Goal: Information Seeking & Learning: Learn about a topic

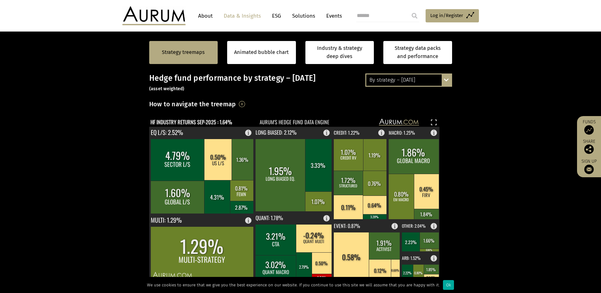
scroll to position [126, 0]
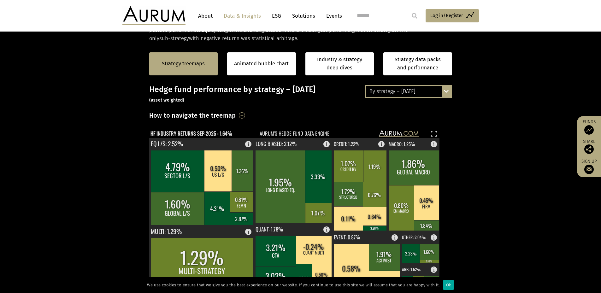
click at [435, 91] on div "By strategy – [DATE]" at bounding box center [408, 91] width 85 height 11
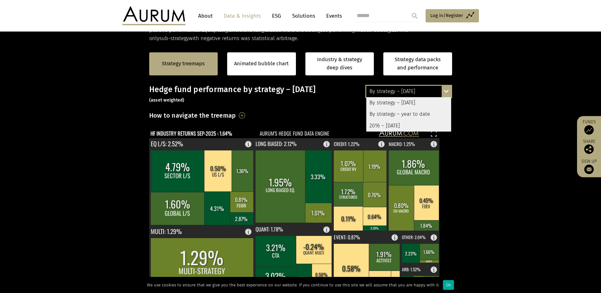
click at [424, 113] on div "By strategy – year to date" at bounding box center [408, 113] width 85 height 11
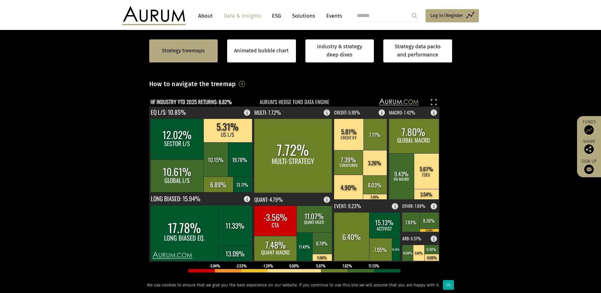
scroll to position [189, 0]
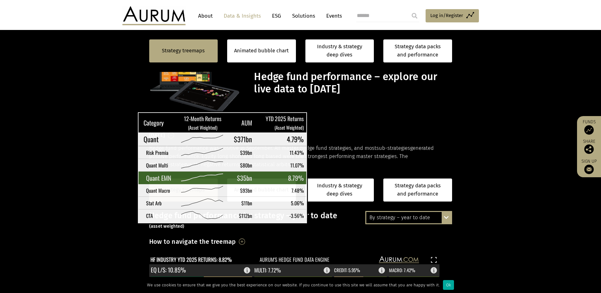
scroll to position [189, 0]
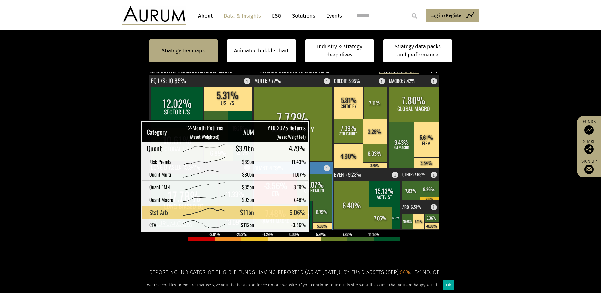
click at [323, 226] on rect at bounding box center [322, 225] width 20 height 7
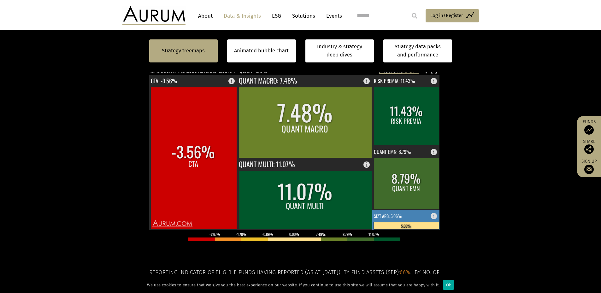
click at [383, 222] on rect at bounding box center [406, 220] width 68 height 20
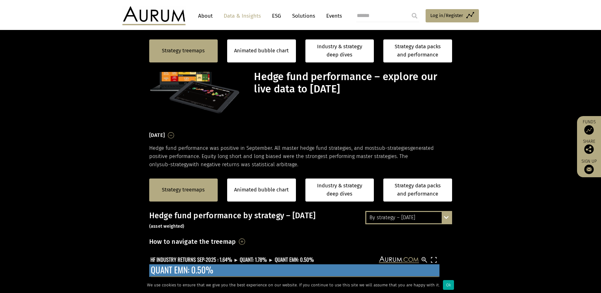
scroll to position [189, 0]
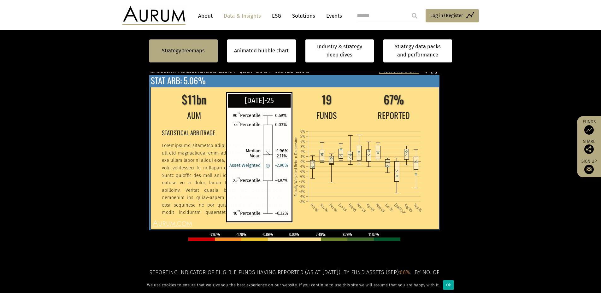
scroll to position [189, 0]
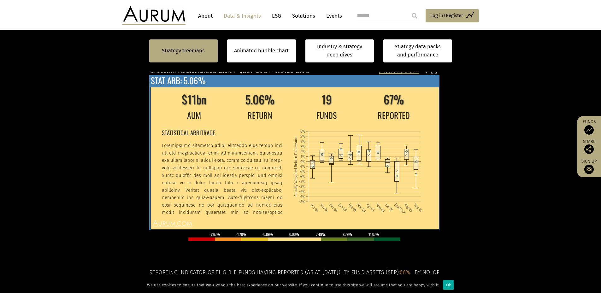
click at [232, 182] on p at bounding box center [221, 253] width 120 height 223
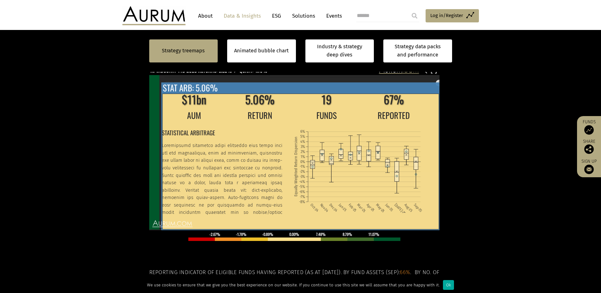
click at [232, 182] on p at bounding box center [221, 253] width 120 height 223
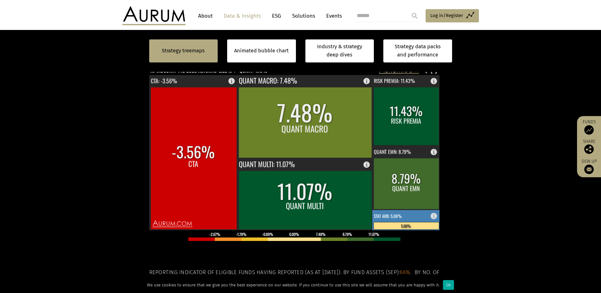
click at [388, 224] on rect at bounding box center [405, 225] width 65 height 7
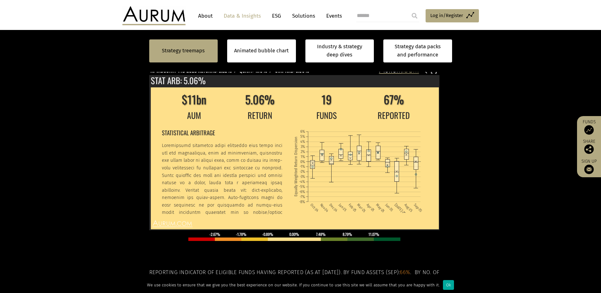
click at [490, 154] on section "Strategy treemaps Animated bubble chart Industry & strategy deep dives Strategy…" at bounding box center [300, 177] width 601 height 394
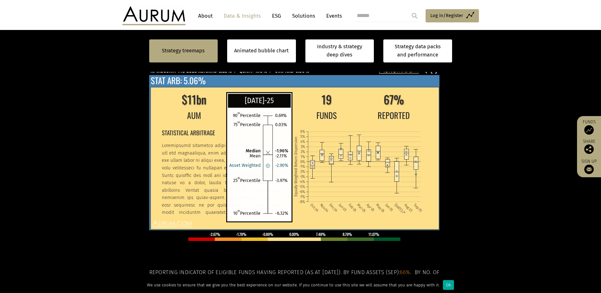
click at [394, 171] on rect at bounding box center [396, 171] width 4 height 20
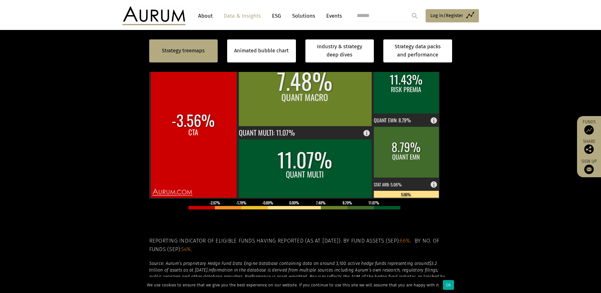
scroll to position [189, 0]
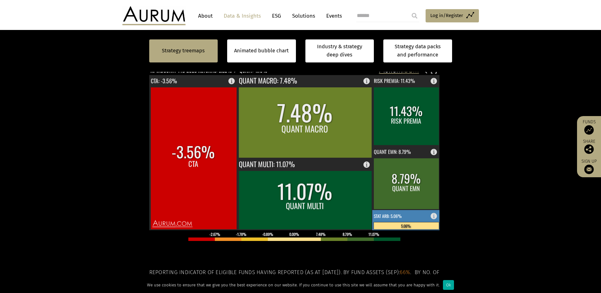
click at [408, 218] on rect at bounding box center [406, 220] width 68 height 20
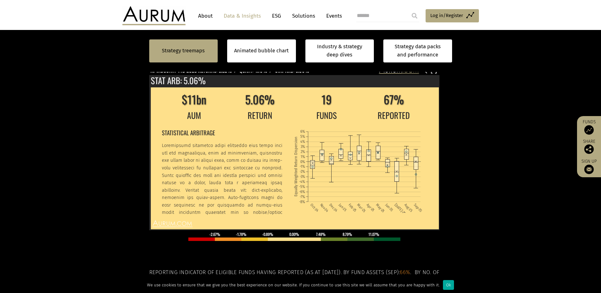
click at [511, 137] on section "Strategy treemaps Animated bubble chart Industry & strategy deep dives Strategy…" at bounding box center [300, 177] width 601 height 394
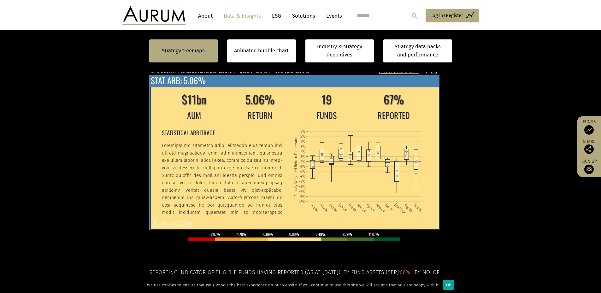
click at [387, 78] on div "$11bn 5.06% 19 67% AUM RETURN FUNDS REPORTED STATISTICAL ARBITRAGE Oct-24 Nov-2…" at bounding box center [294, 152] width 290 height 155
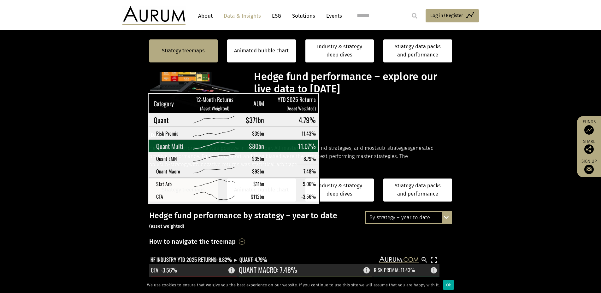
scroll to position [189, 0]
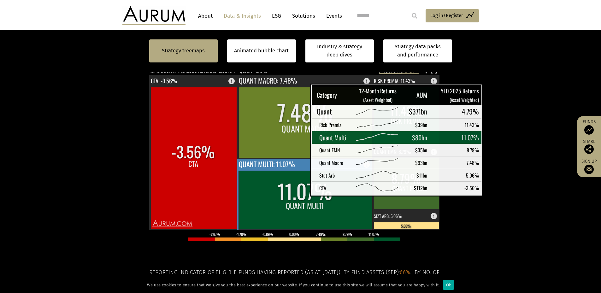
click at [294, 189] on rect at bounding box center [304, 200] width 133 height 59
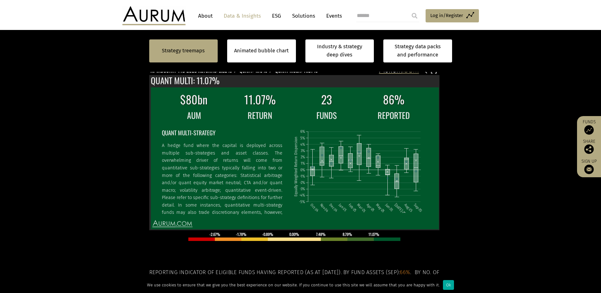
scroll to position [189, 0]
click at [70, 169] on section "Strategy treemaps Animated bubble chart Industry & strategy deep dives Strategy…" at bounding box center [300, 177] width 601 height 394
